Goal: Task Accomplishment & Management: Manage account settings

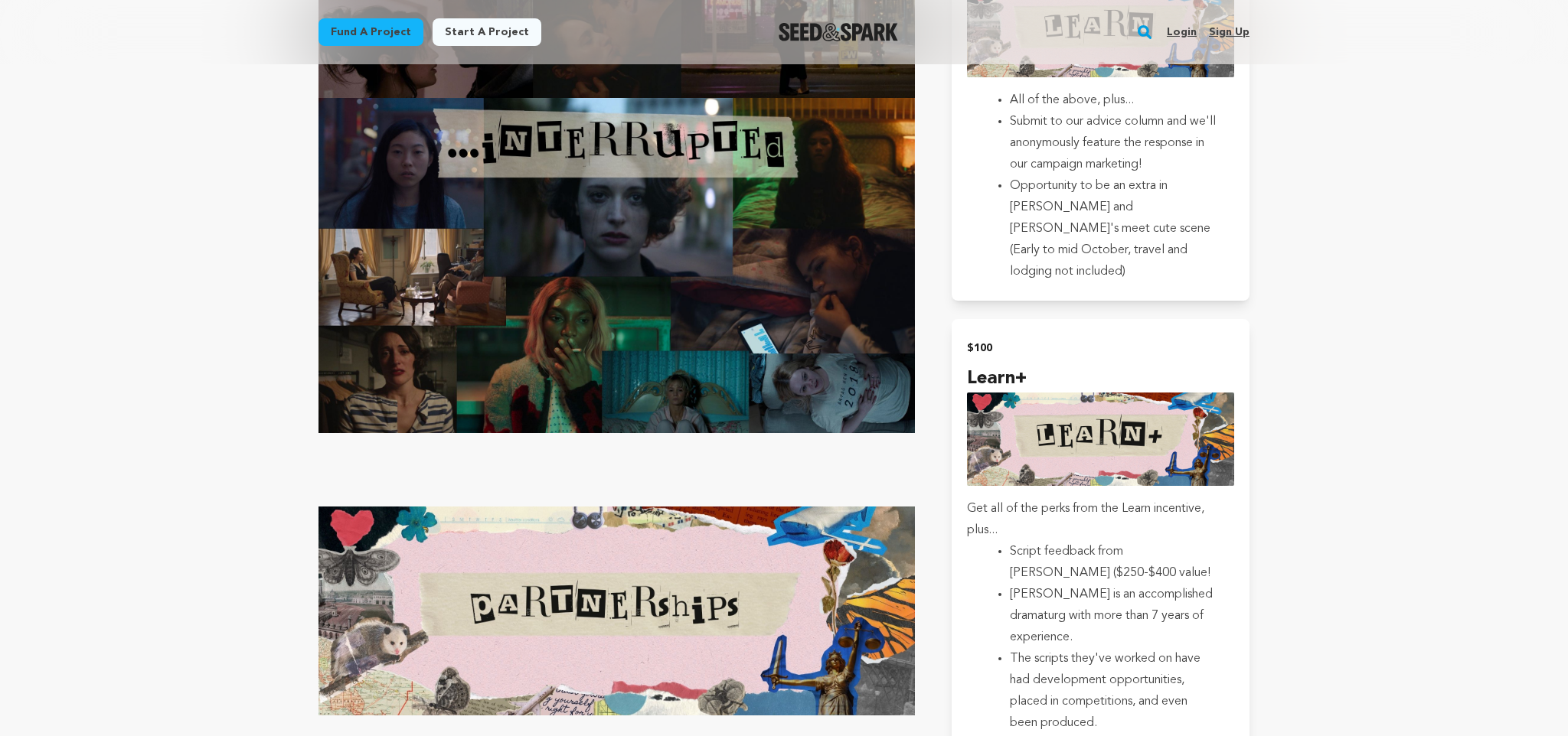
scroll to position [3185, 0]
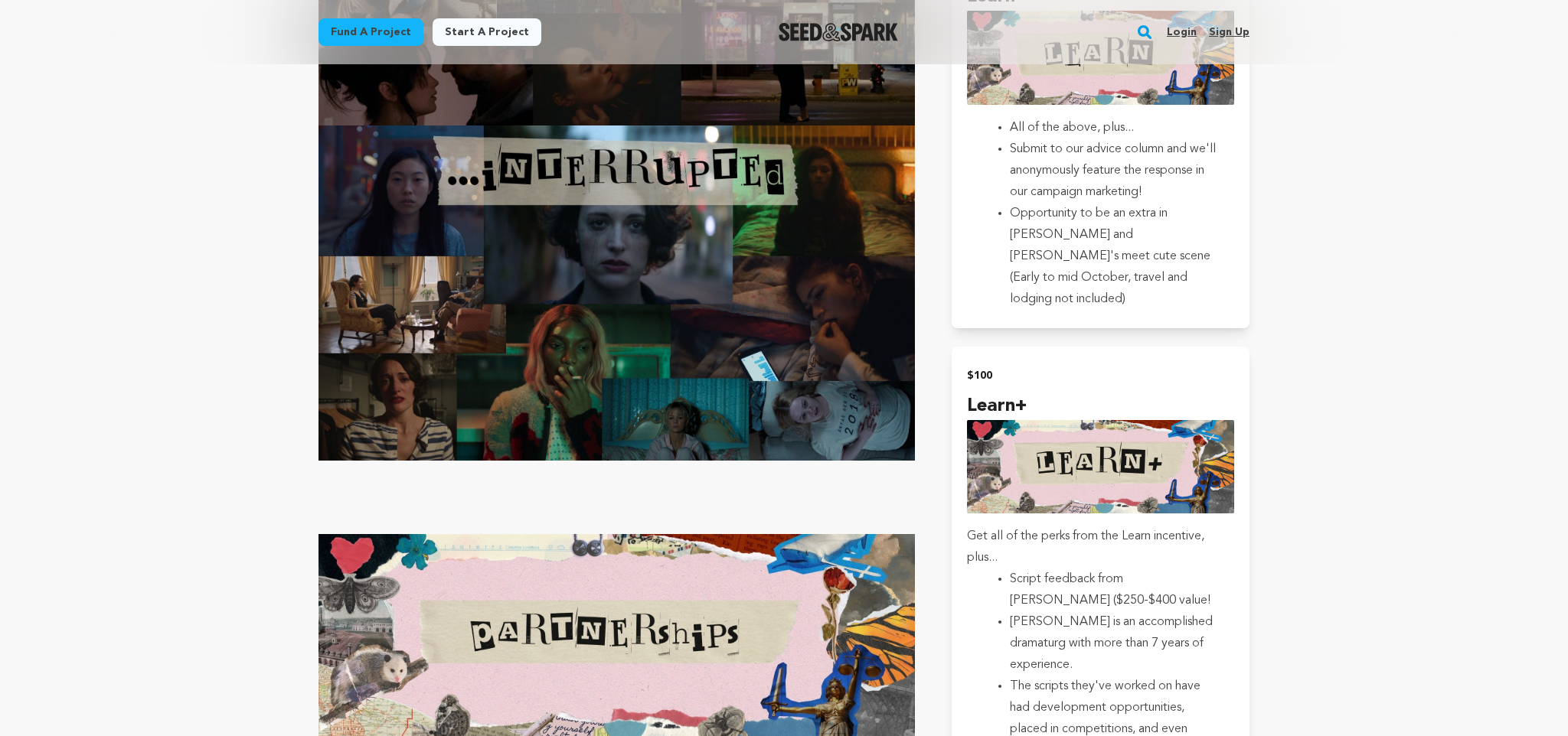
click at [1180, 29] on link "Login" at bounding box center [1181, 32] width 30 height 24
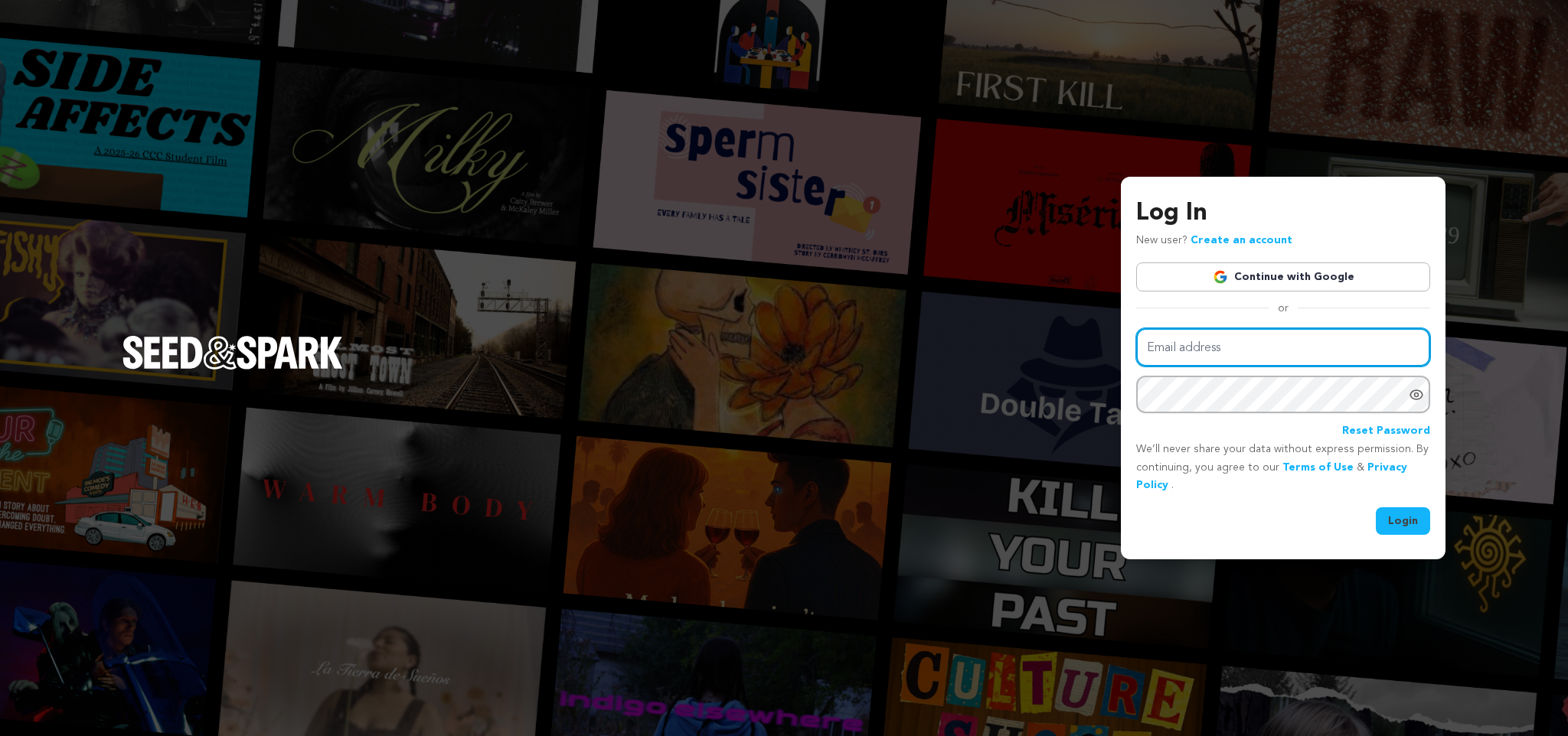
type input "rosemarynewell@me.com"
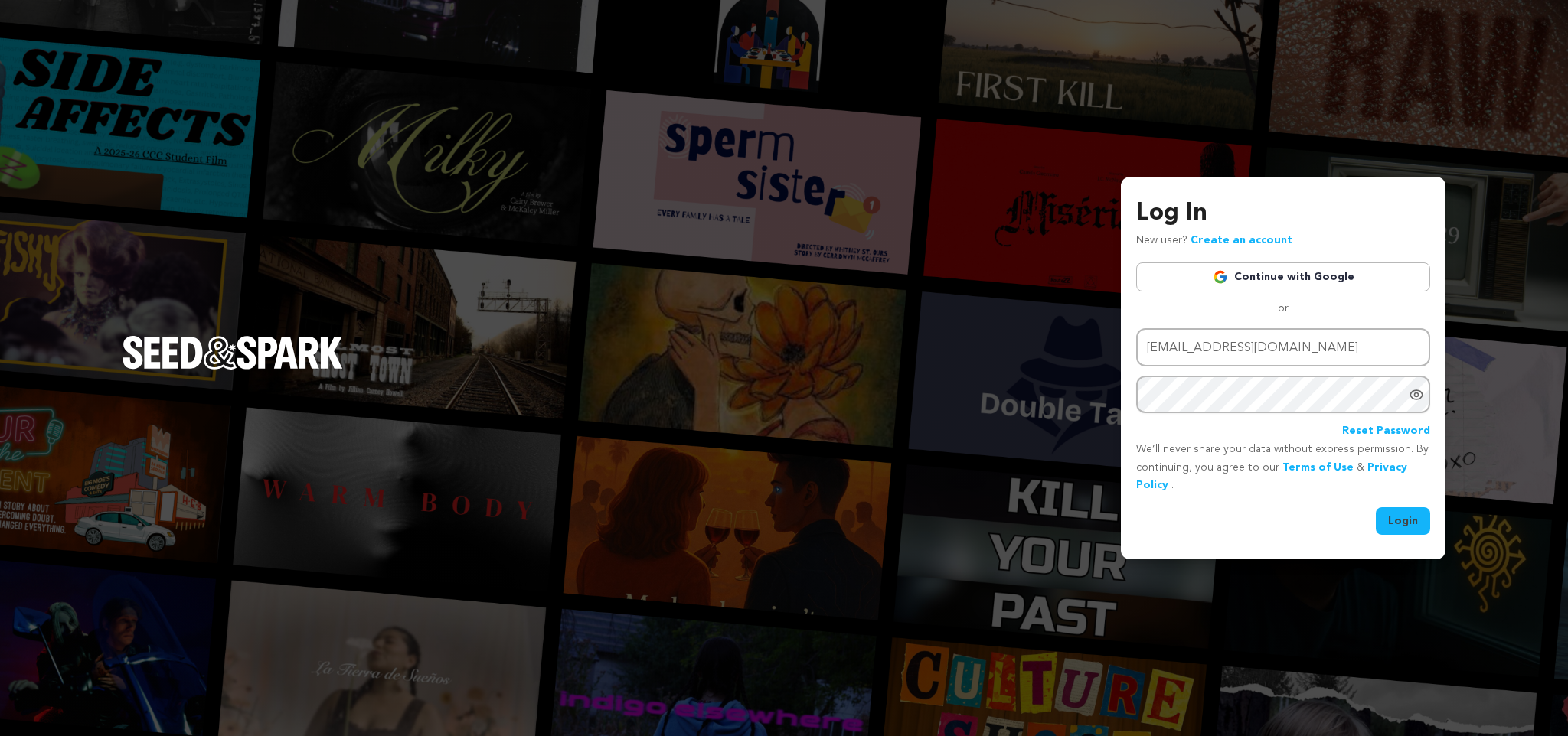
click at [1403, 512] on button "Login" at bounding box center [1403, 521] width 54 height 28
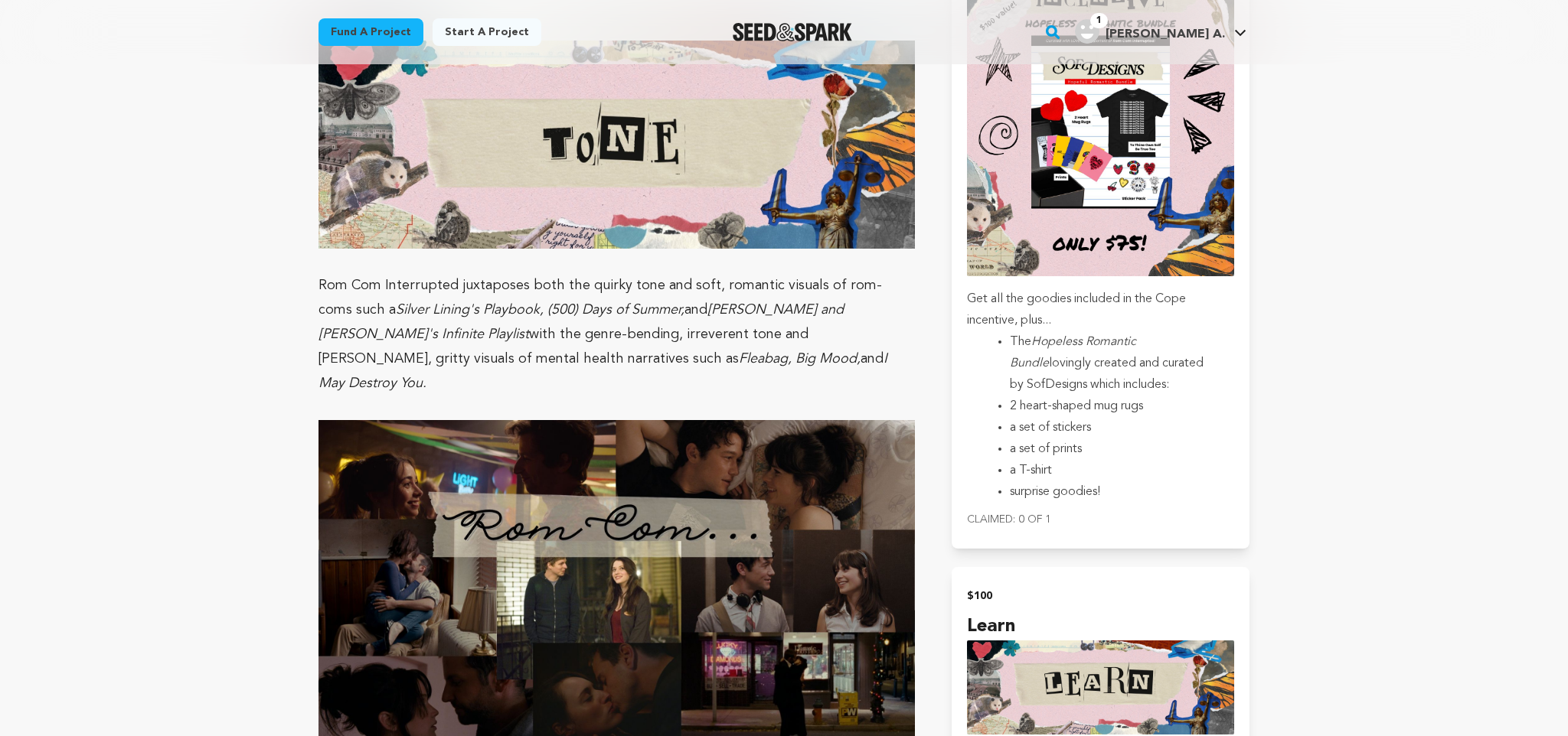
scroll to position [2454, 0]
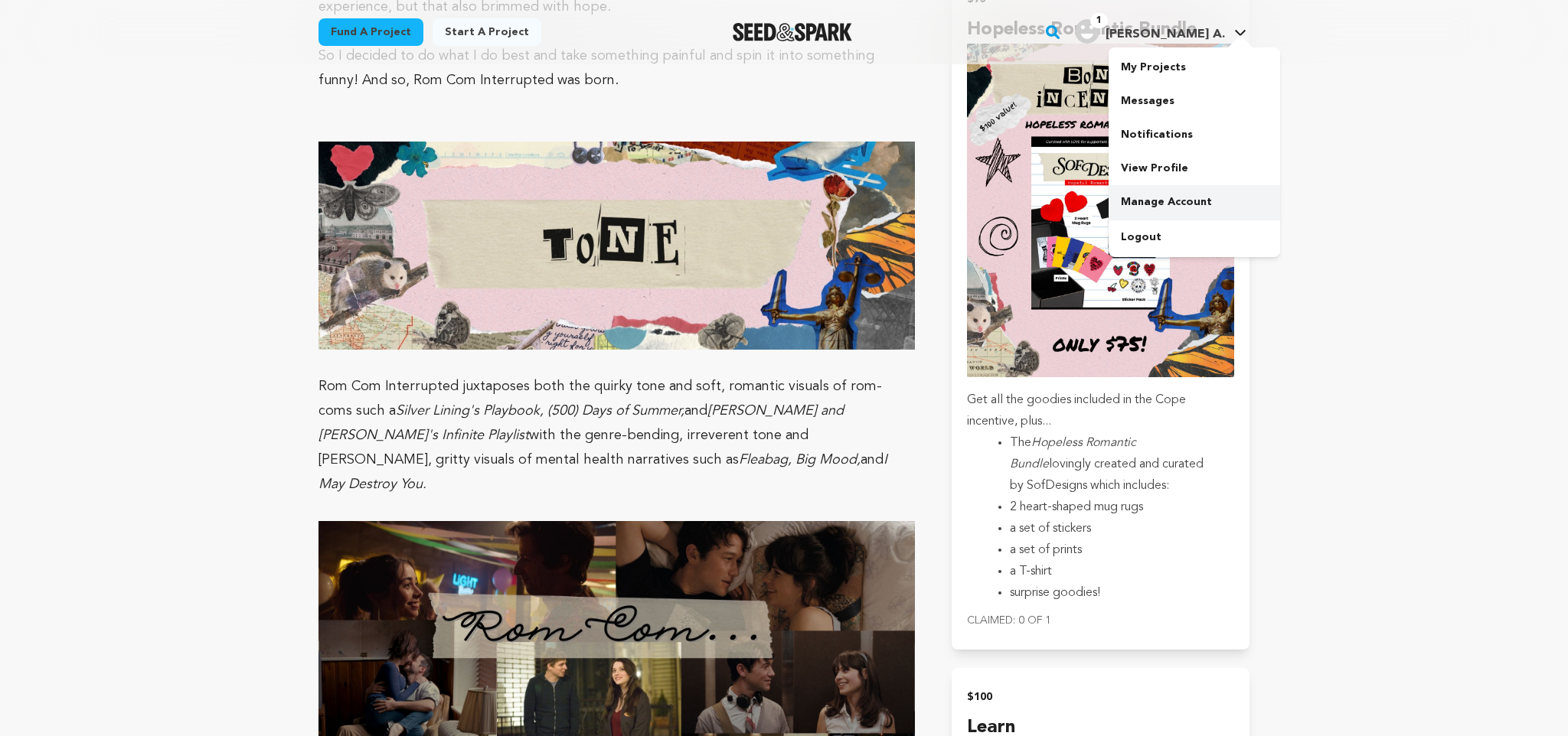
click at [1182, 198] on link "Manage Account" at bounding box center [1194, 202] width 171 height 34
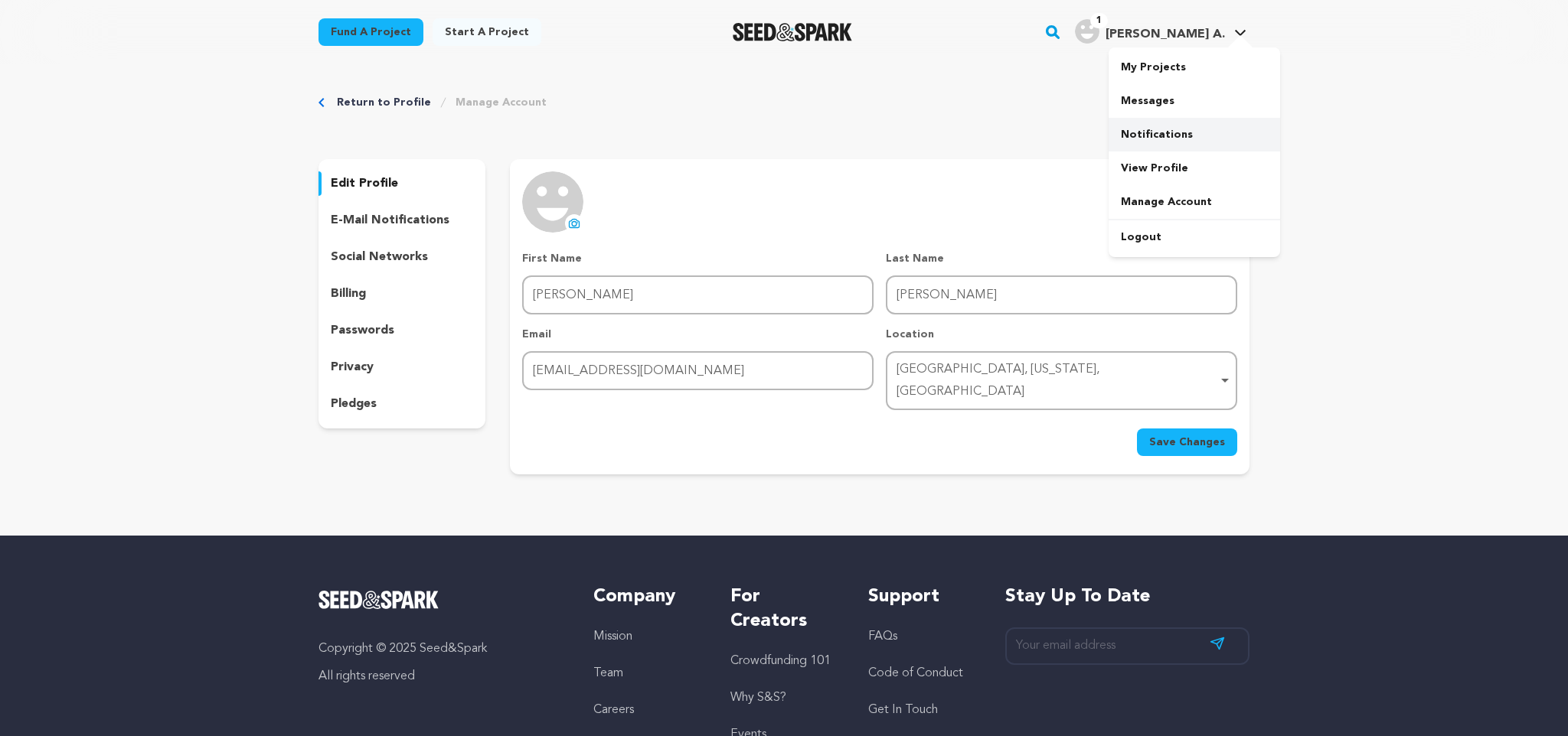
click at [1164, 130] on link "Notifications" at bounding box center [1194, 135] width 171 height 34
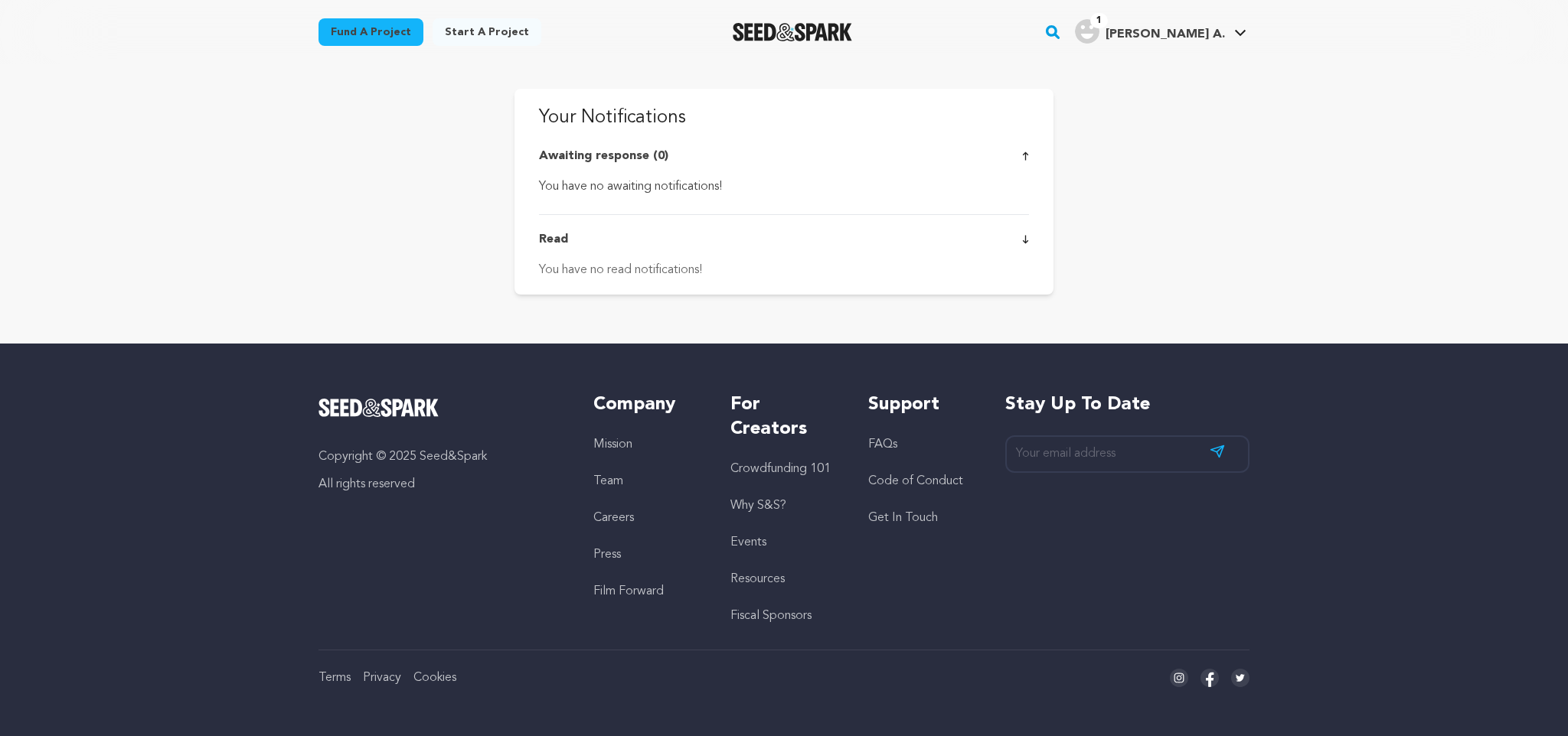
scroll to position [1, 0]
click at [1157, 60] on link "My Projects" at bounding box center [1194, 68] width 171 height 34
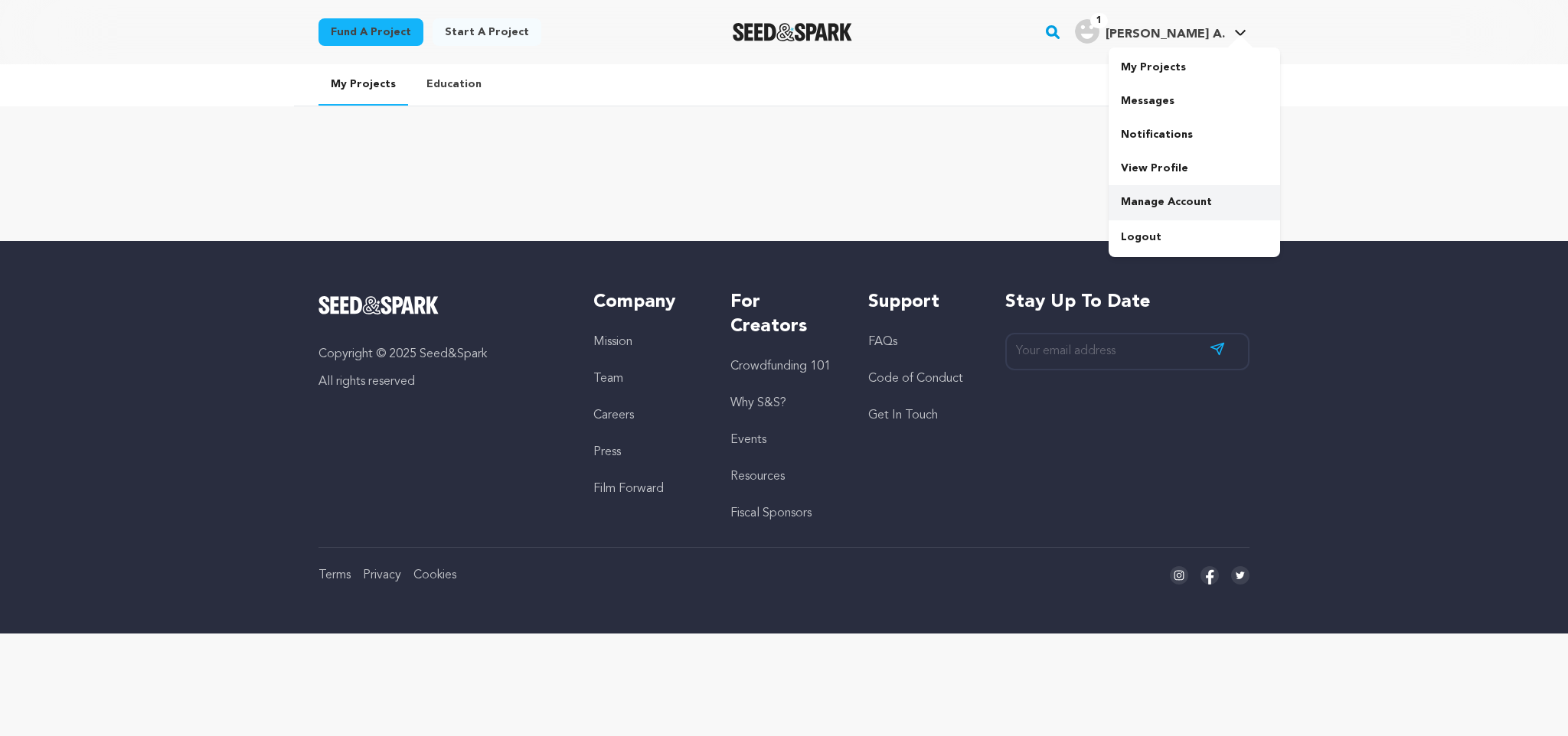
click at [1141, 196] on link "Manage Account" at bounding box center [1194, 202] width 171 height 34
